Goal: Task Accomplishment & Management: Use online tool/utility

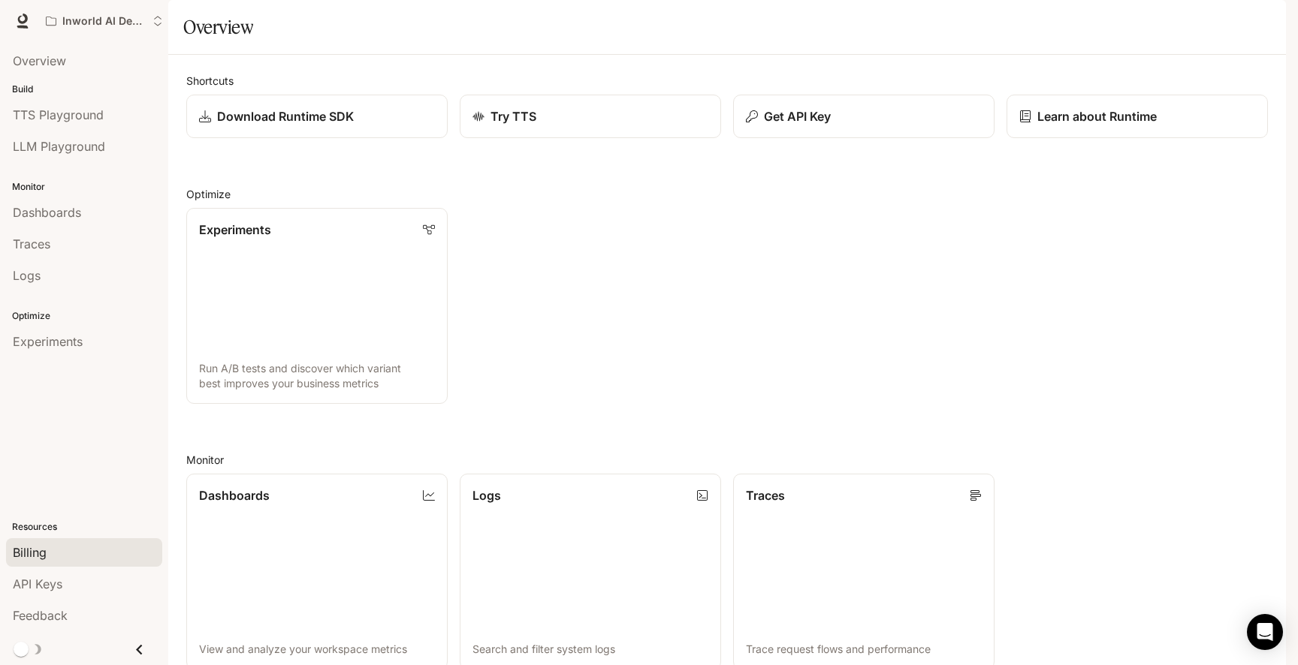
click at [47, 545] on div "Billing" at bounding box center [84, 553] width 143 height 18
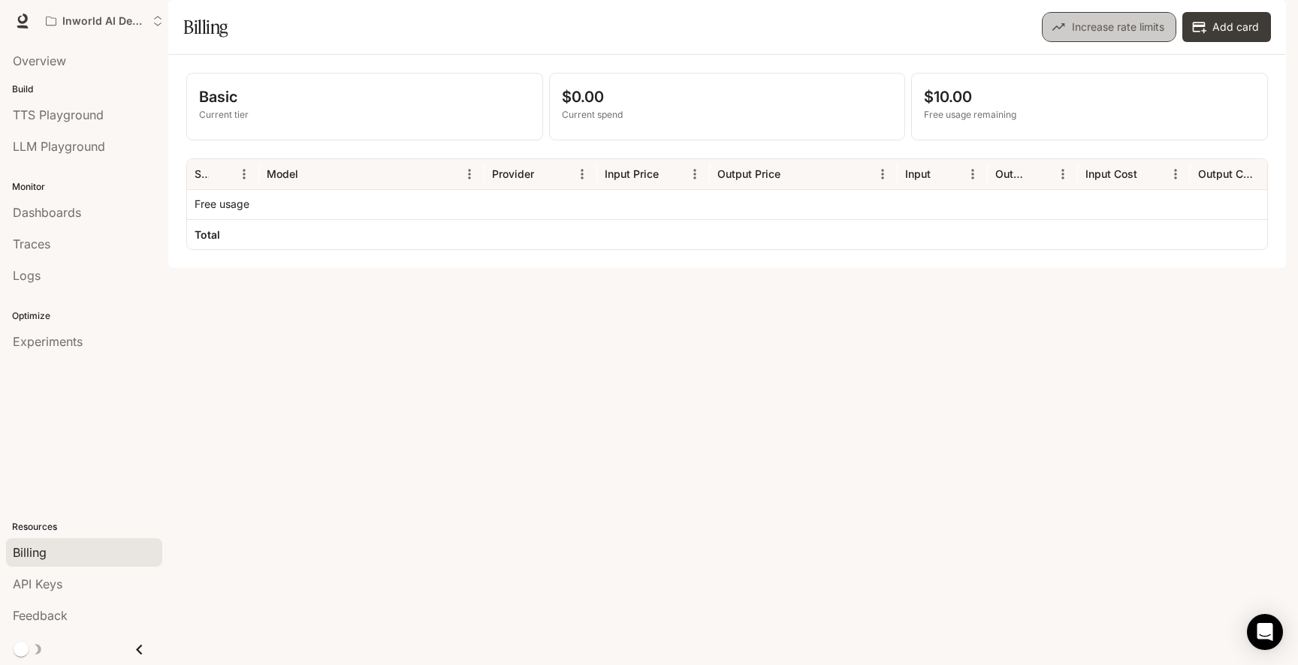
click at [1079, 42] on button "Increase rate limits" at bounding box center [1109, 27] width 134 height 30
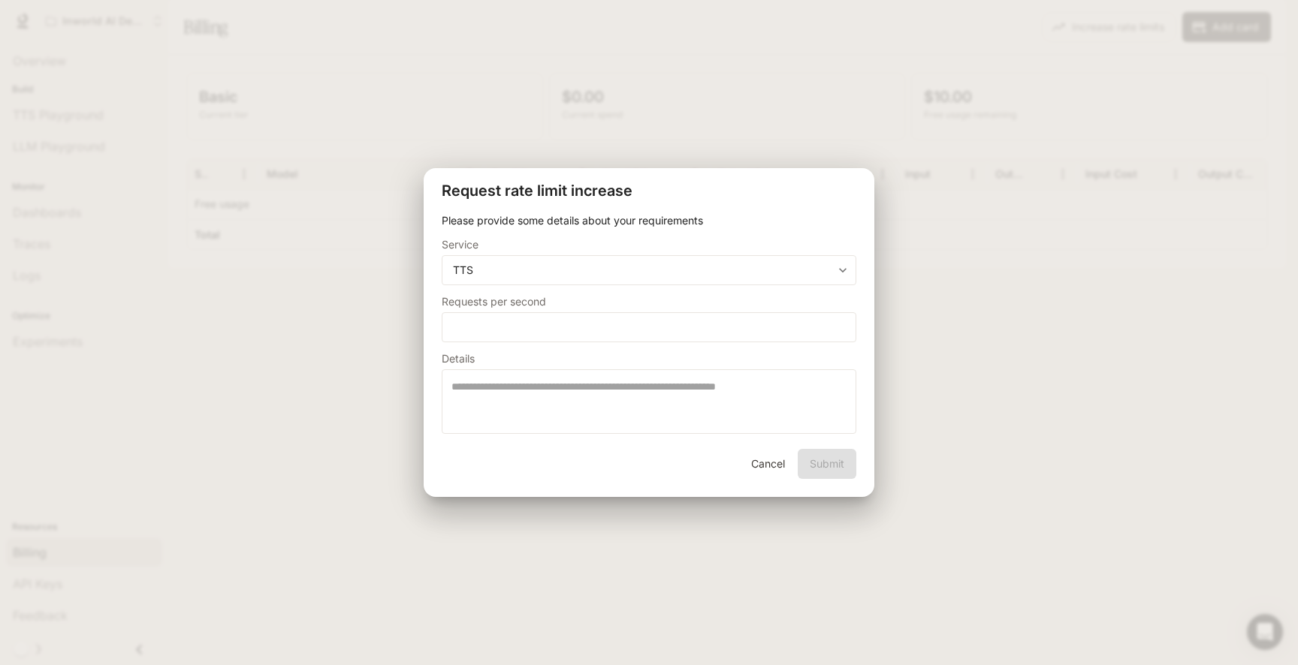
click at [777, 466] on button "Cancel" at bounding box center [767, 464] width 48 height 30
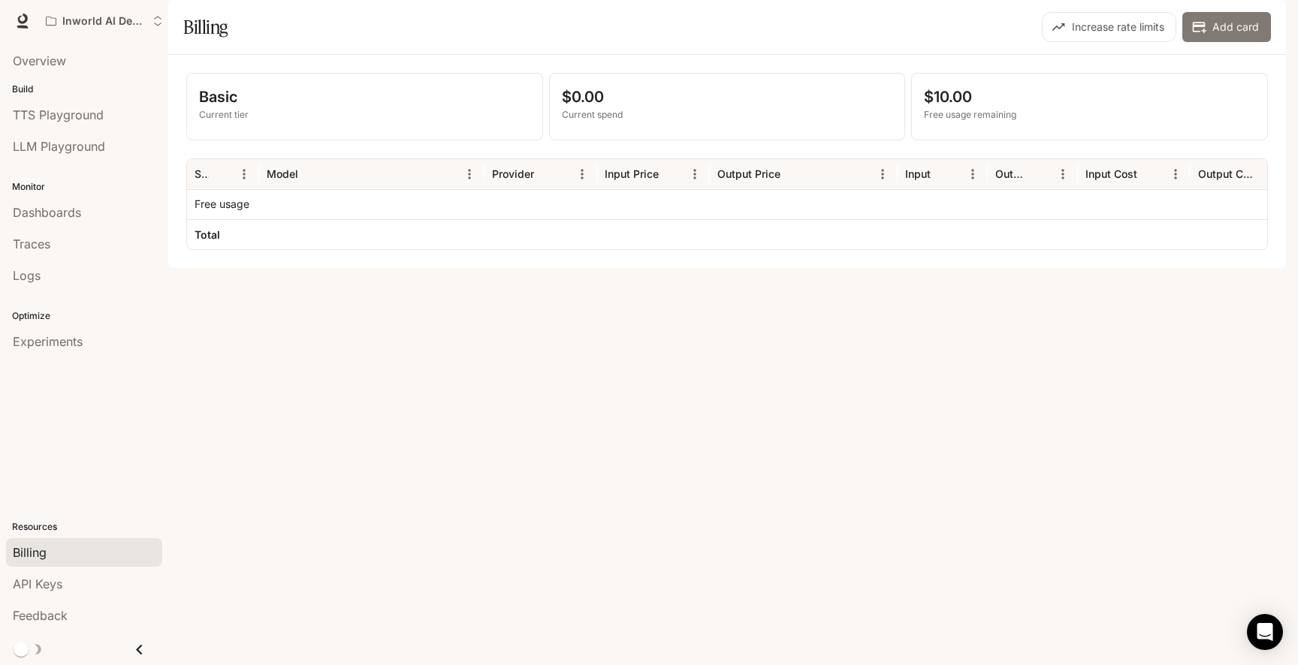
click at [1220, 42] on button "Add card" at bounding box center [1226, 27] width 89 height 30
click at [36, 343] on span "Experiments" at bounding box center [48, 342] width 70 height 18
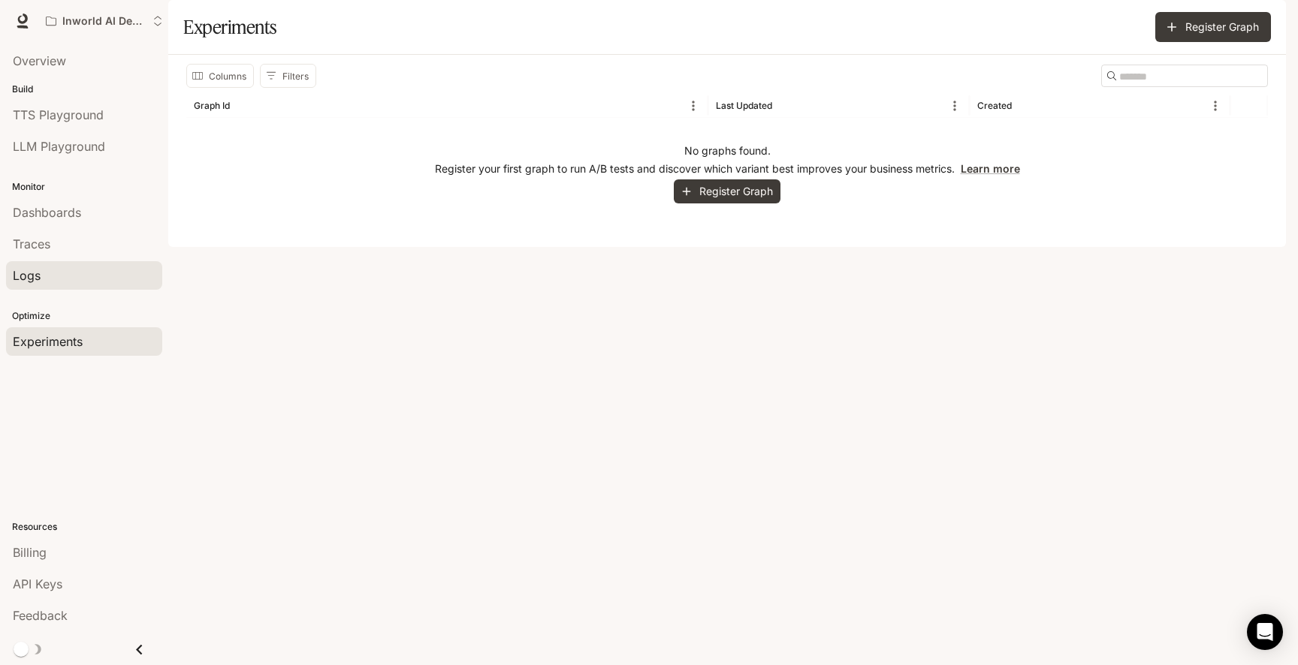
click at [59, 279] on div "Logs" at bounding box center [84, 276] width 143 height 18
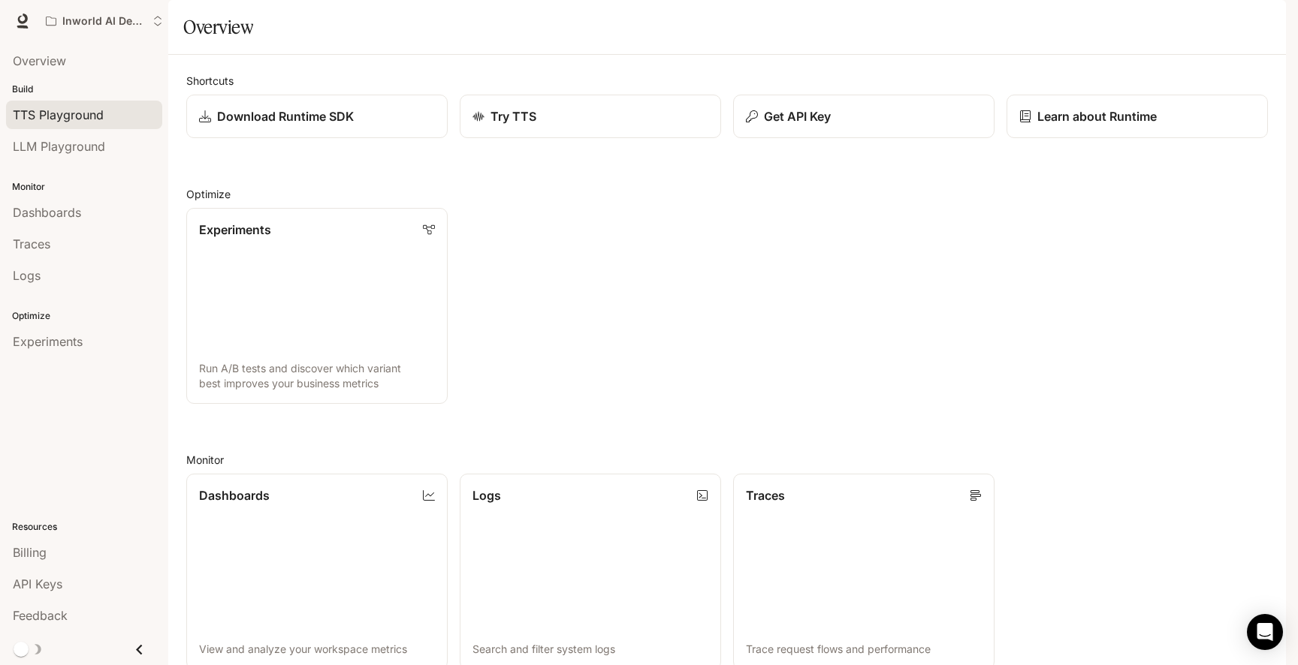
click at [59, 118] on span "TTS Playground" at bounding box center [58, 115] width 91 height 18
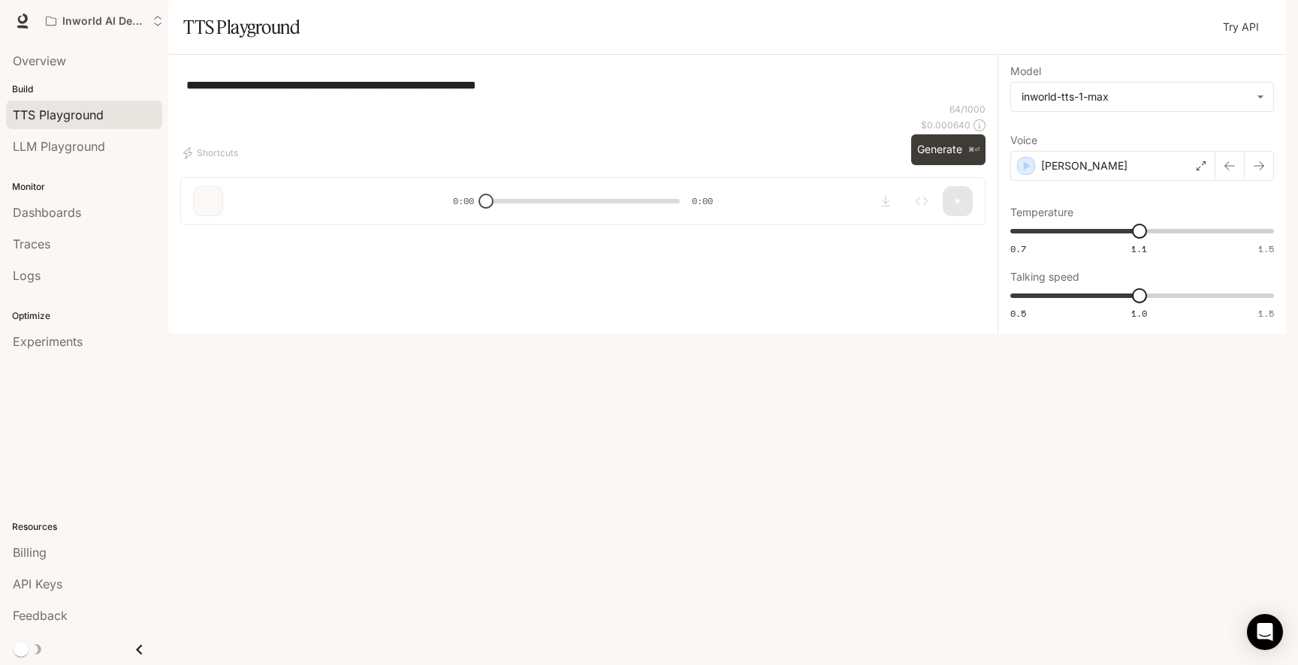
type input "***"
click at [1101, 173] on p "Ted 3 clones audios" at bounding box center [1115, 165] width 149 height 15
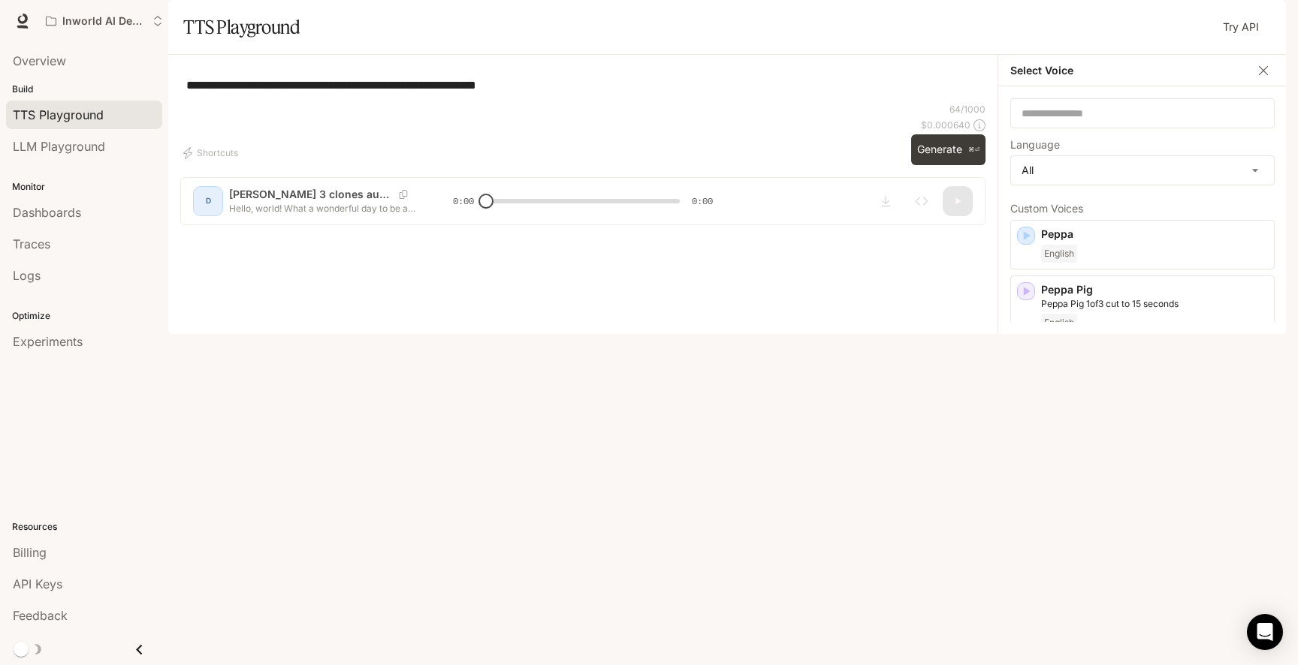
click at [680, 165] on div "Shortcuts 64 / 1000 $ 0.000640 Generate ⌘⏎" at bounding box center [582, 134] width 805 height 62
click at [935, 165] on button "Generate ⌘⏎" at bounding box center [948, 149] width 74 height 31
click at [877, 216] on button "Download audio" at bounding box center [885, 201] width 30 height 30
type input "***"
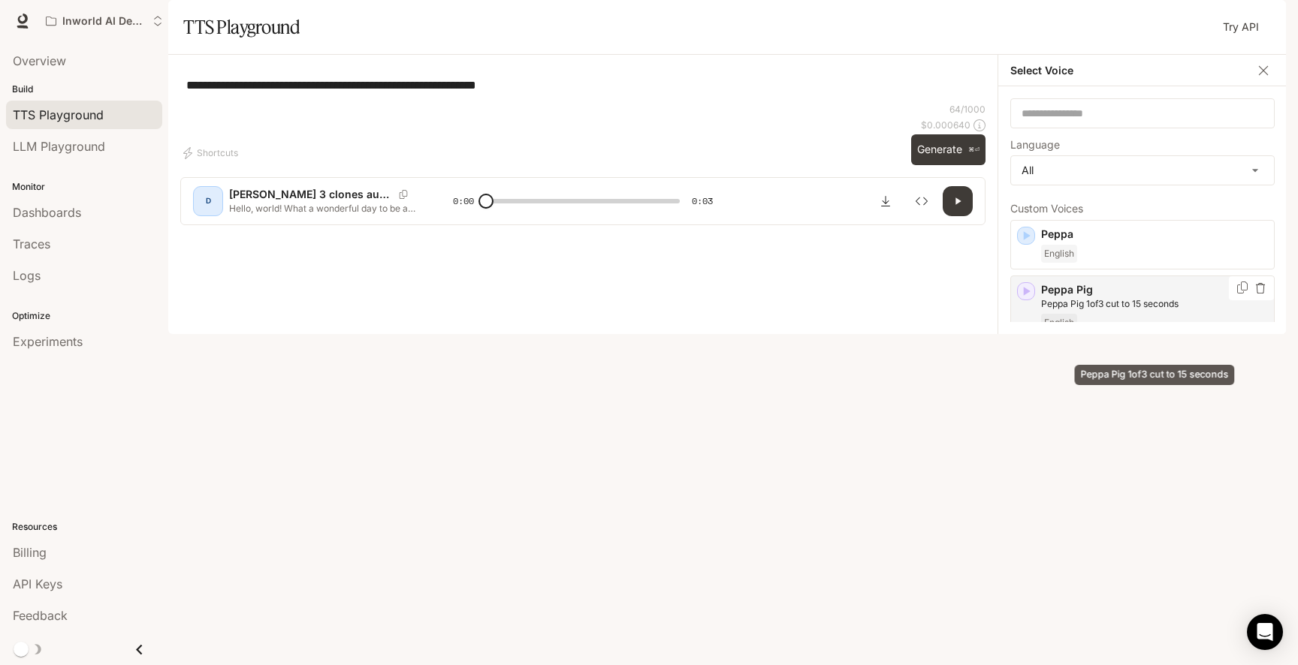
click at [1145, 311] on p "Peppa Pig 1of3 cut to 15 seconds" at bounding box center [1154, 304] width 227 height 14
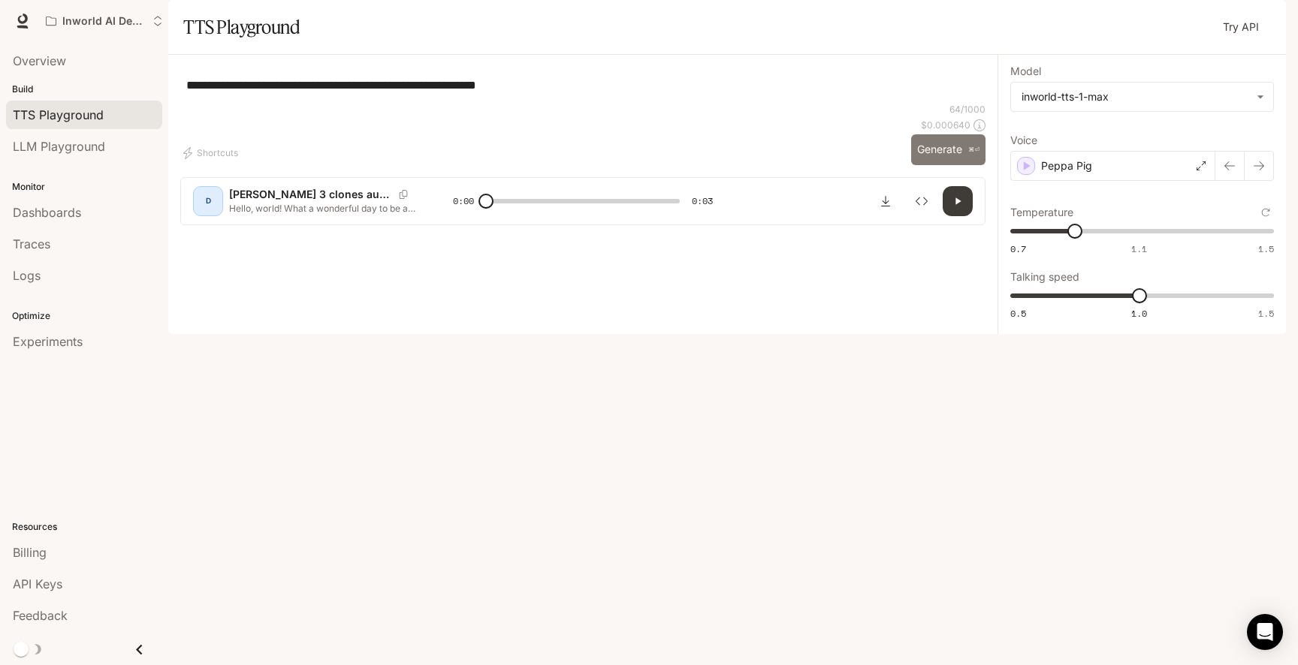
click at [945, 165] on button "Generate ⌘⏎" at bounding box center [948, 149] width 74 height 31
click at [884, 207] on icon "Download audio" at bounding box center [885, 201] width 9 height 11
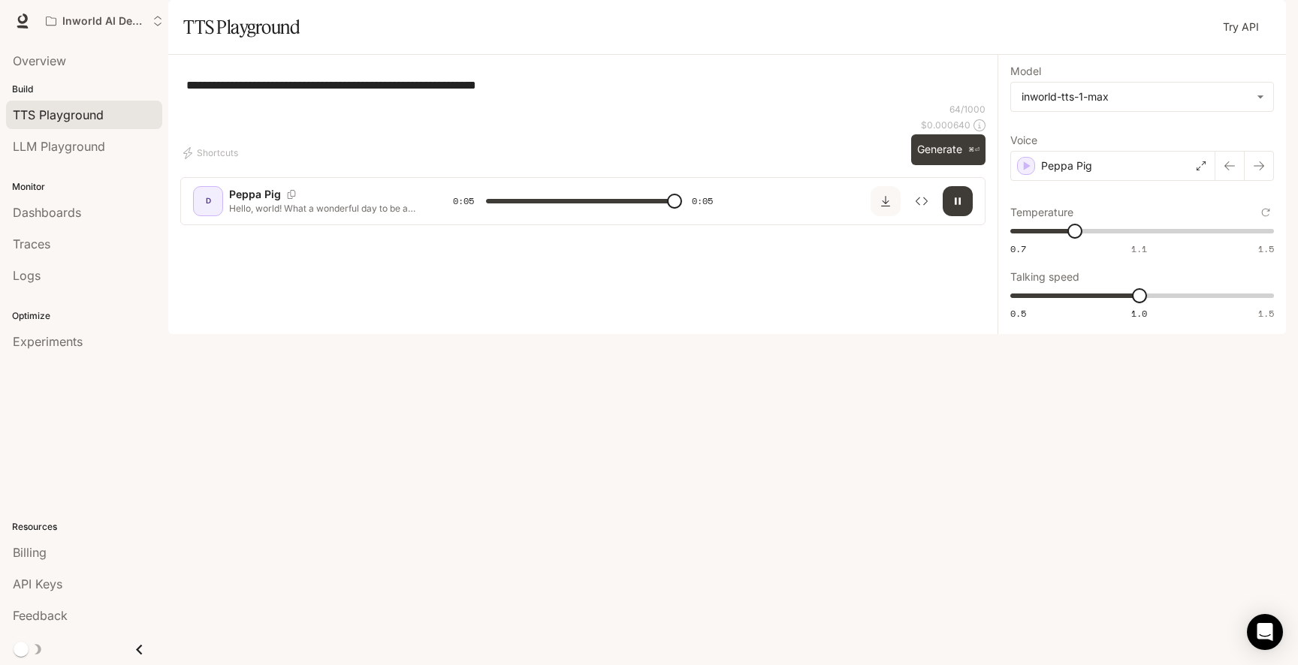
type input "*"
